Goal: Navigation & Orientation: Find specific page/section

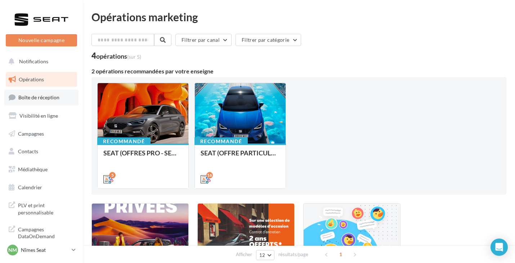
click at [42, 101] on link "Boîte de réception" at bounding box center [41, 97] width 74 height 15
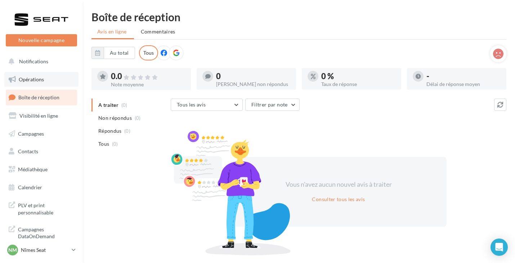
click at [49, 78] on link "Opérations" at bounding box center [41, 79] width 74 height 15
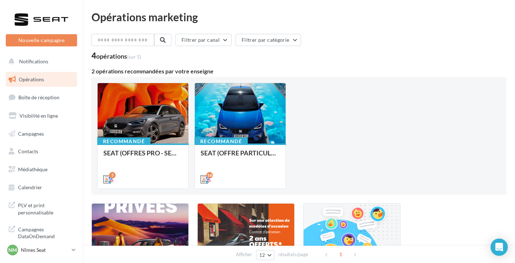
drag, startPoint x: 153, startPoint y: 110, endPoint x: 368, endPoint y: 139, distance: 217.1
click at [368, 139] on div "Recommandé SEAT (OFFRES PRO - SEPT) - SOCIAL MEDIA 5 Recommandé SEAT (OFFRE PAR…" at bounding box center [298, 136] width 403 height 106
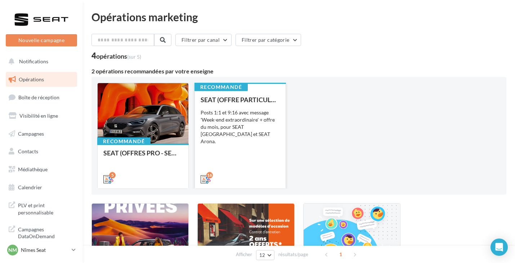
click at [259, 118] on div "Posts 1:1 et 9:16 avec message 'Week-end extraordinaire' + offre du mois, pour …" at bounding box center [239, 127] width 79 height 36
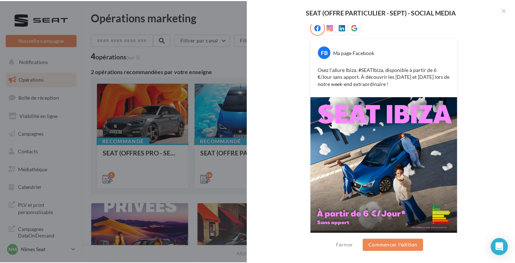
scroll to position [137, 0]
